Goal: Information Seeking & Learning: Learn about a topic

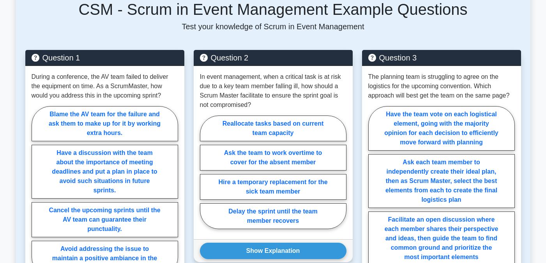
scroll to position [321, 0]
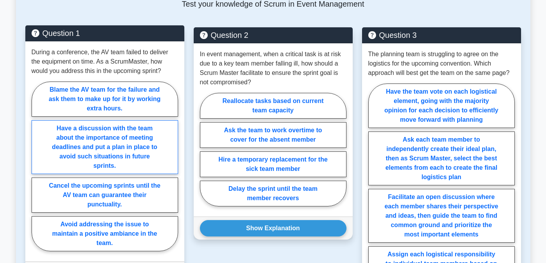
click at [121, 140] on label "Have a discussion with the team about the importance of meeting deadlines and p…" at bounding box center [105, 147] width 147 height 54
click at [37, 166] on input "Have a discussion with the team about the importance of meeting deadlines and p…" at bounding box center [34, 168] width 5 height 5
radio input "true"
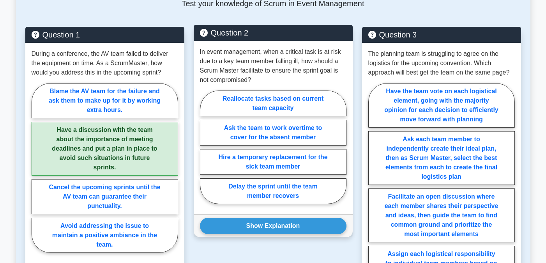
scroll to position [319, 0]
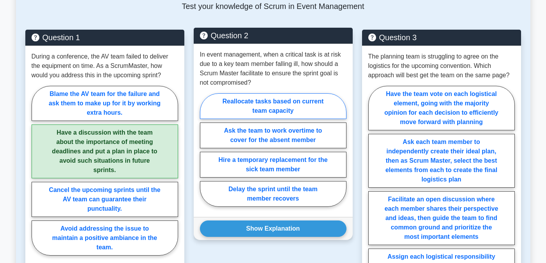
click at [277, 93] on label "Reallocate tasks based on current team capacity" at bounding box center [273, 106] width 147 height 26
click at [205, 150] on input "Reallocate tasks based on current team capacity" at bounding box center [202, 152] width 5 height 5
radio input "true"
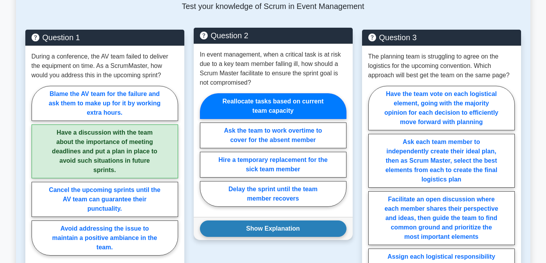
click at [278, 220] on button "Show Explanation" at bounding box center [273, 228] width 147 height 16
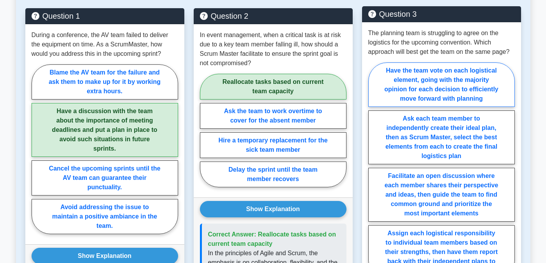
scroll to position [343, 0]
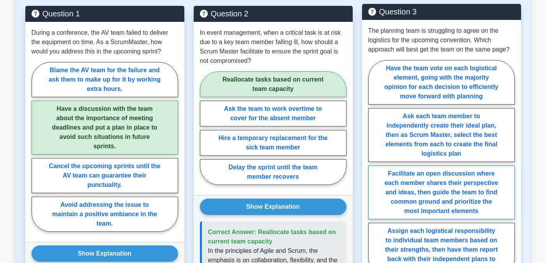
click at [438, 168] on label "Facilitate an open discussion where each member shares their perspective and id…" at bounding box center [441, 192] width 147 height 54
click at [373, 168] on input "Facilitate an open discussion where each member shares their perspective and id…" at bounding box center [370, 170] width 5 height 5
radio input "true"
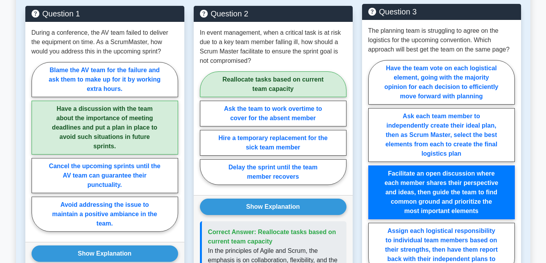
scroll to position [376, 0]
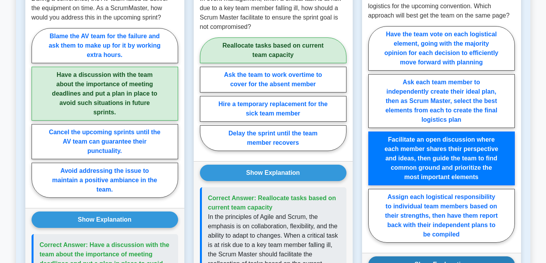
click at [436, 256] on button "Show Explanation" at bounding box center [441, 264] width 147 height 16
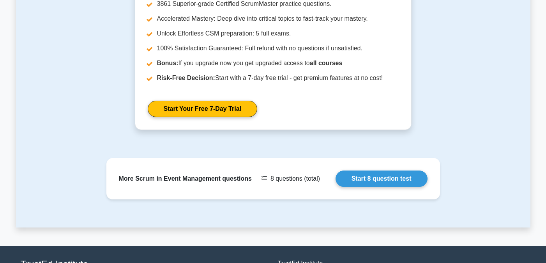
scroll to position [975, 0]
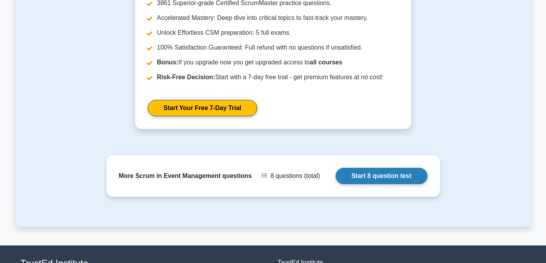
click at [375, 168] on link "Start 8 question test" at bounding box center [382, 176] width 92 height 16
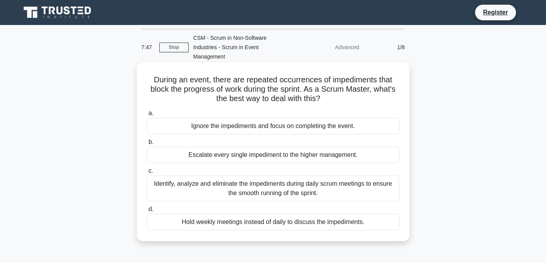
click at [344, 176] on div "Identify, analyze and eliminate the impediments during daily scrum meetings to …" at bounding box center [273, 188] width 253 height 26
click at [147, 173] on input "c. Identify, analyze and eliminate the impediments during daily scrum meetings …" at bounding box center [147, 170] width 0 height 5
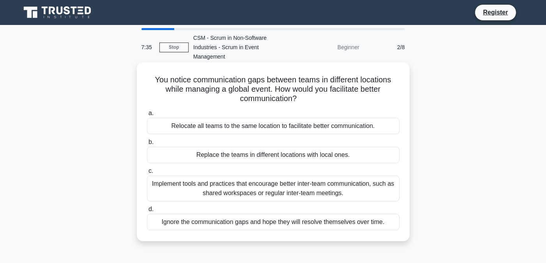
click at [358, 182] on div "Implement tools and practices that encourage better inter-team communication, s…" at bounding box center [273, 188] width 253 height 26
click at [147, 173] on input "c. Implement tools and practices that encourage better inter-team communication…" at bounding box center [147, 170] width 0 height 5
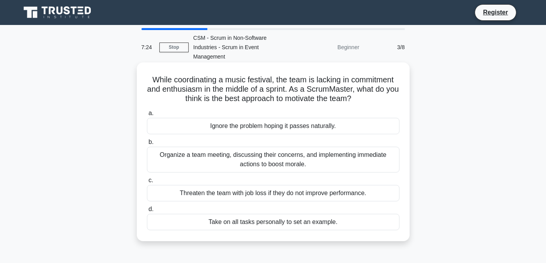
click at [377, 150] on div "Organize a team meeting, discussing their concerns, and implementing immediate …" at bounding box center [273, 160] width 253 height 26
click at [147, 145] on input "b. Organize a team meeting, discussing their concerns, and implementing immedia…" at bounding box center [147, 142] width 0 height 5
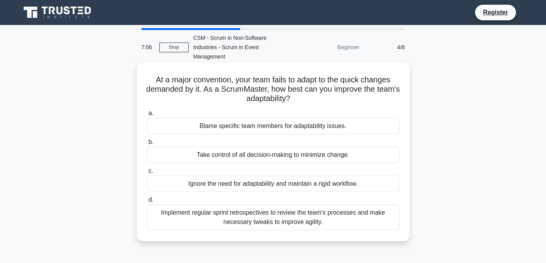
click at [377, 212] on div "Implement regular sprint retrospectives to review the team's processes and make…" at bounding box center [273, 217] width 253 height 26
click at [147, 202] on input "d. Implement regular sprint retrospectives to review the team's processes and m…" at bounding box center [147, 199] width 0 height 5
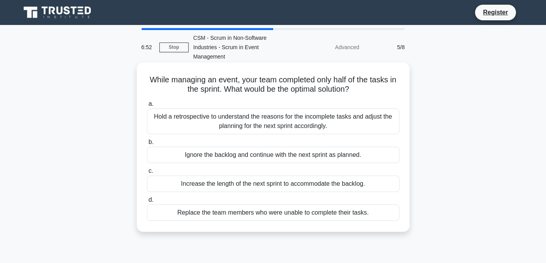
click at [342, 111] on div "Hold a retrospective to understand the reasons for the incomplete tasks and adj…" at bounding box center [273, 121] width 253 height 26
click at [147, 106] on input "a. Hold a retrospective to understand the reasons for the incomplete tasks and …" at bounding box center [147, 103] width 0 height 5
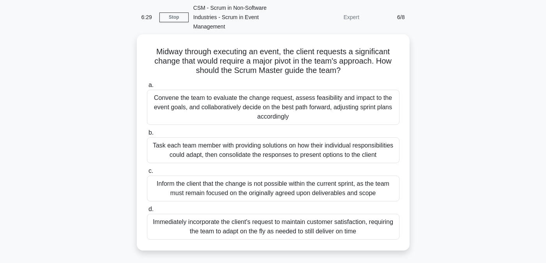
scroll to position [30, 0]
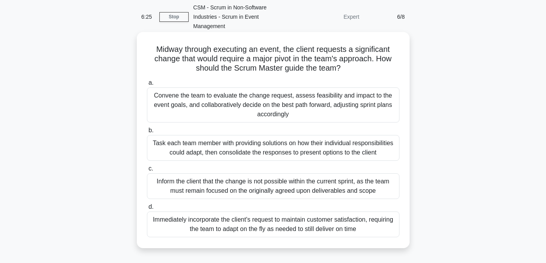
click at [359, 102] on div "Convene the team to evaluate the change request, assess feasibility and impact …" at bounding box center [273, 104] width 253 height 35
click at [147, 85] on input "a. Convene the team to evaluate the change request, assess feasibility and impa…" at bounding box center [147, 82] width 0 height 5
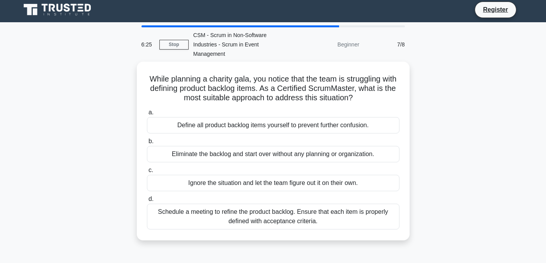
scroll to position [0, 0]
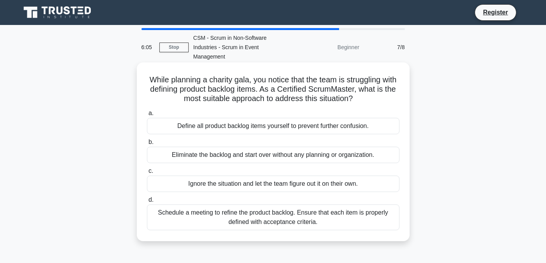
click at [368, 214] on div "Schedule a meeting to refine the product backlog. Ensure that each item is prop…" at bounding box center [273, 217] width 253 height 26
click at [147, 202] on input "d. Schedule a meeting to refine the product backlog. Ensure that each item is p…" at bounding box center [147, 199] width 0 height 5
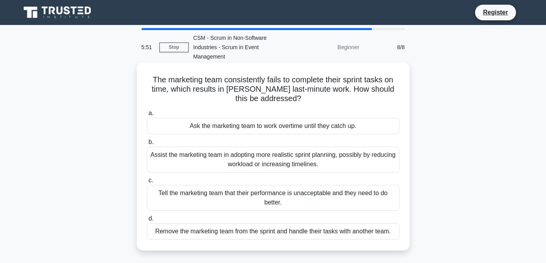
click at [360, 148] on div "Assist the marketing team in adopting more realistic sprint planning, possibly …" at bounding box center [273, 160] width 253 height 26
click at [147, 145] on input "b. Assist the marketing team in adopting more realistic sprint planning, possib…" at bounding box center [147, 142] width 0 height 5
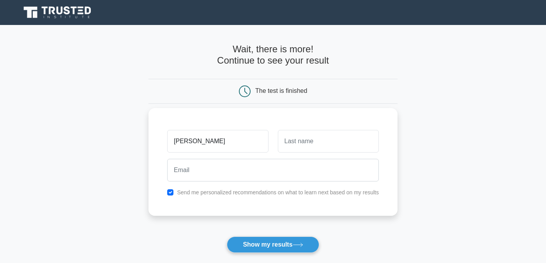
type input "[PERSON_NAME]"
click at [352, 147] on input "text" at bounding box center [328, 141] width 101 height 23
type input "Chen"
click at [171, 194] on input "checkbox" at bounding box center [170, 192] width 6 height 6
checkbox input "false"
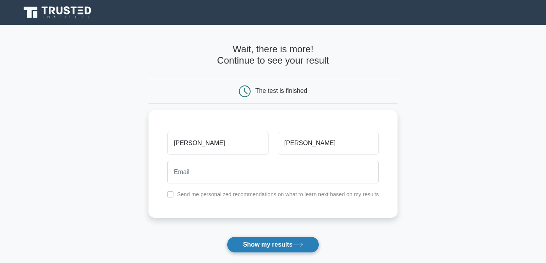
click at [261, 239] on button "Show my results" at bounding box center [273, 244] width 92 height 16
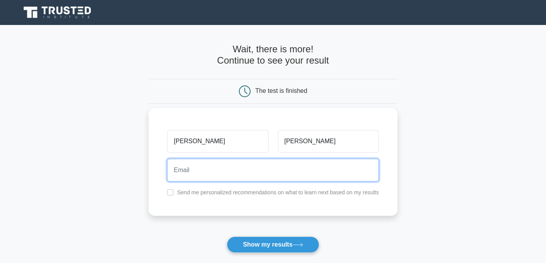
click at [250, 171] on input "email" at bounding box center [273, 170] width 212 height 23
type input "jill@xterrataiwan.com"
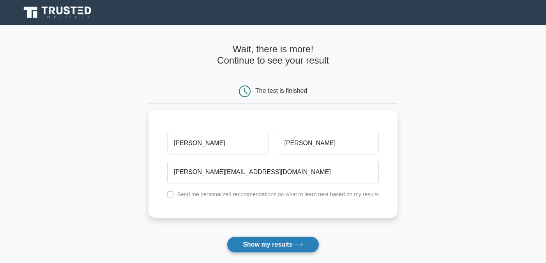
click at [278, 246] on button "Show my results" at bounding box center [273, 244] width 92 height 16
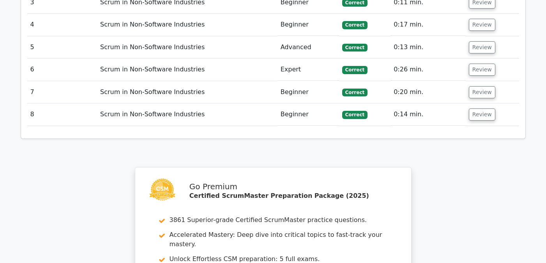
scroll to position [1229, 0]
